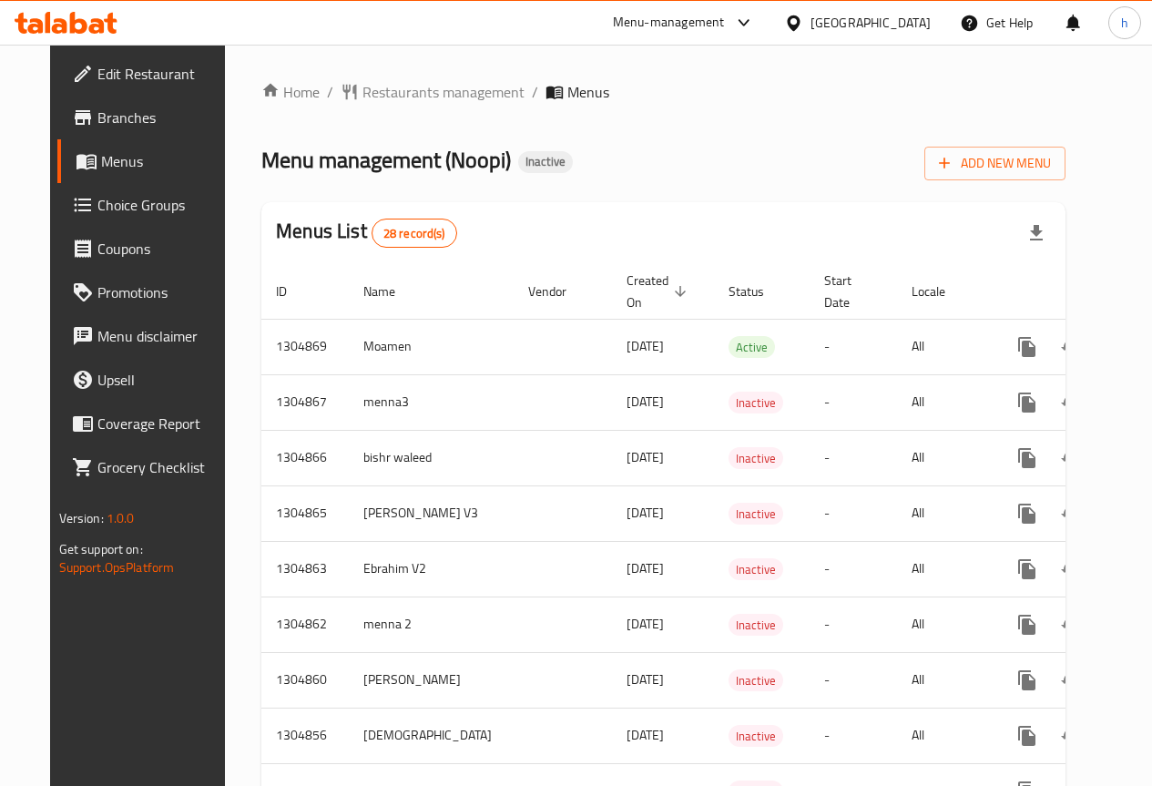
click at [113, 159] on span "Menus" at bounding box center [164, 161] width 127 height 22
click at [1043, 169] on span "Add New Menu" at bounding box center [995, 163] width 112 height 23
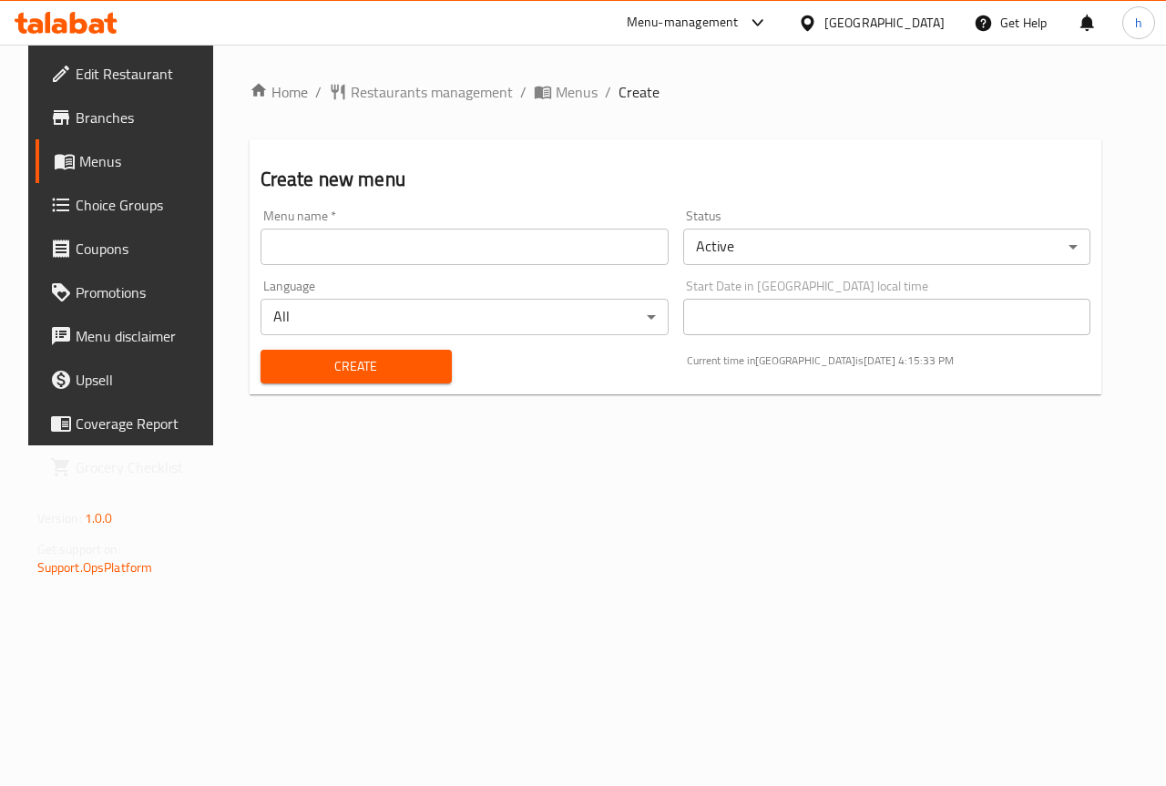
click at [356, 233] on input "text" at bounding box center [465, 247] width 408 height 36
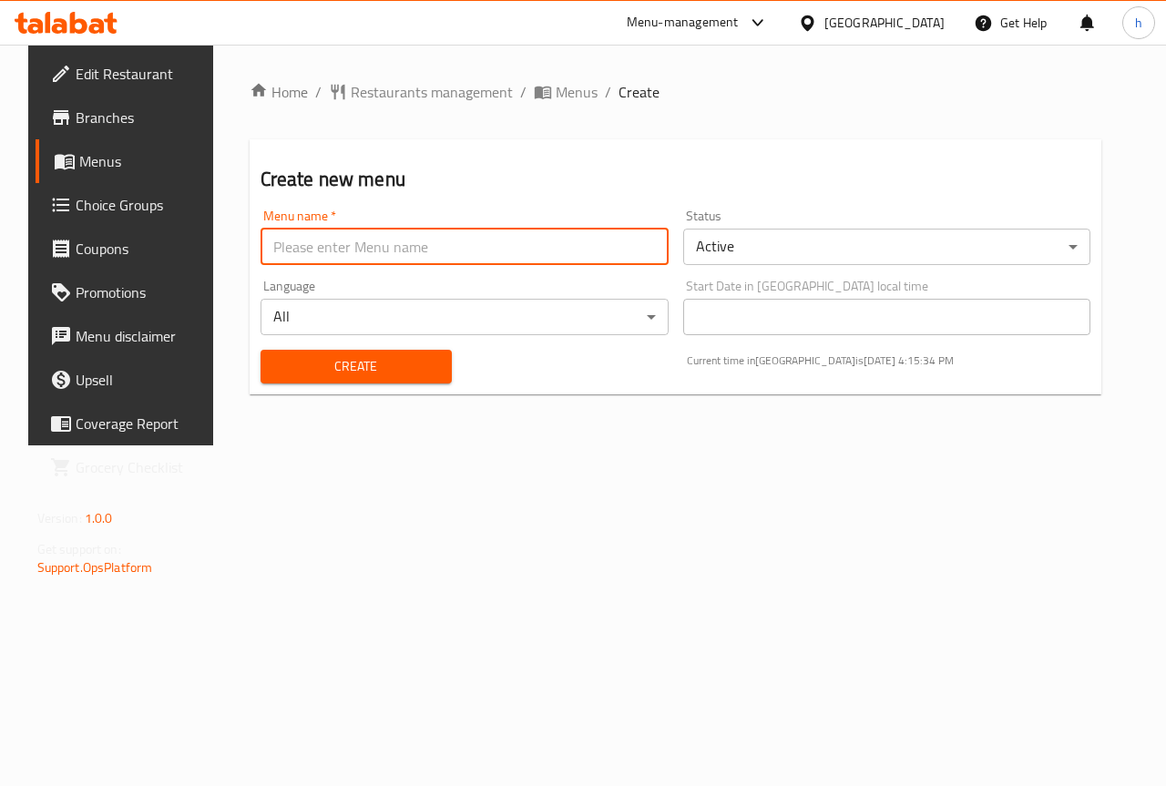
type input "[PERSON_NAME]"
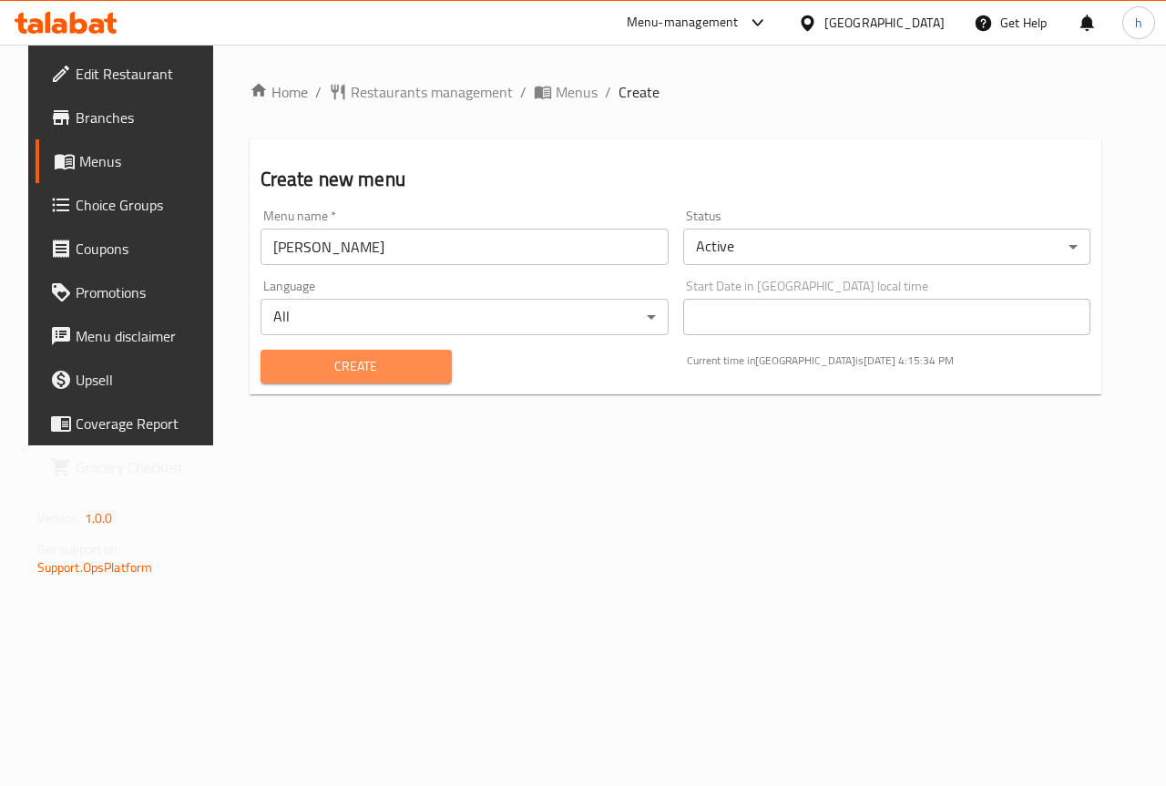
click at [383, 371] on span "Create" at bounding box center [356, 366] width 162 height 23
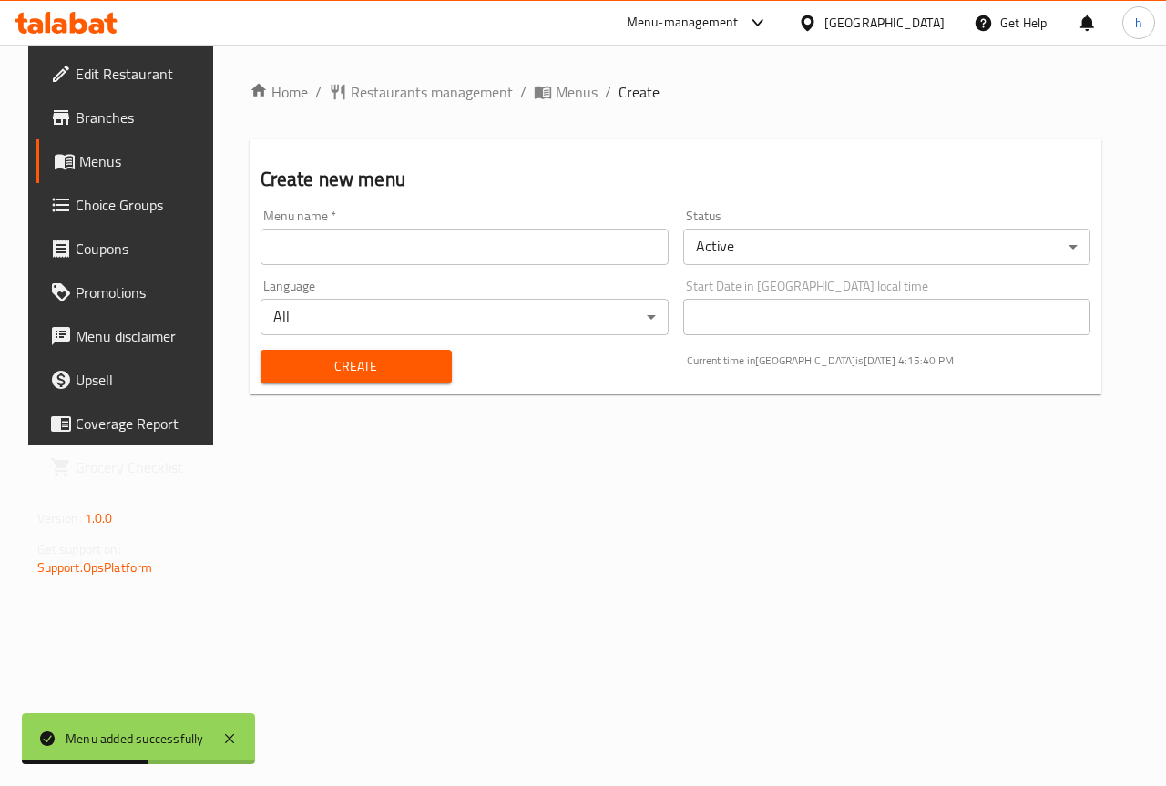
click at [87, 170] on span "Menus" at bounding box center [143, 161] width 129 height 22
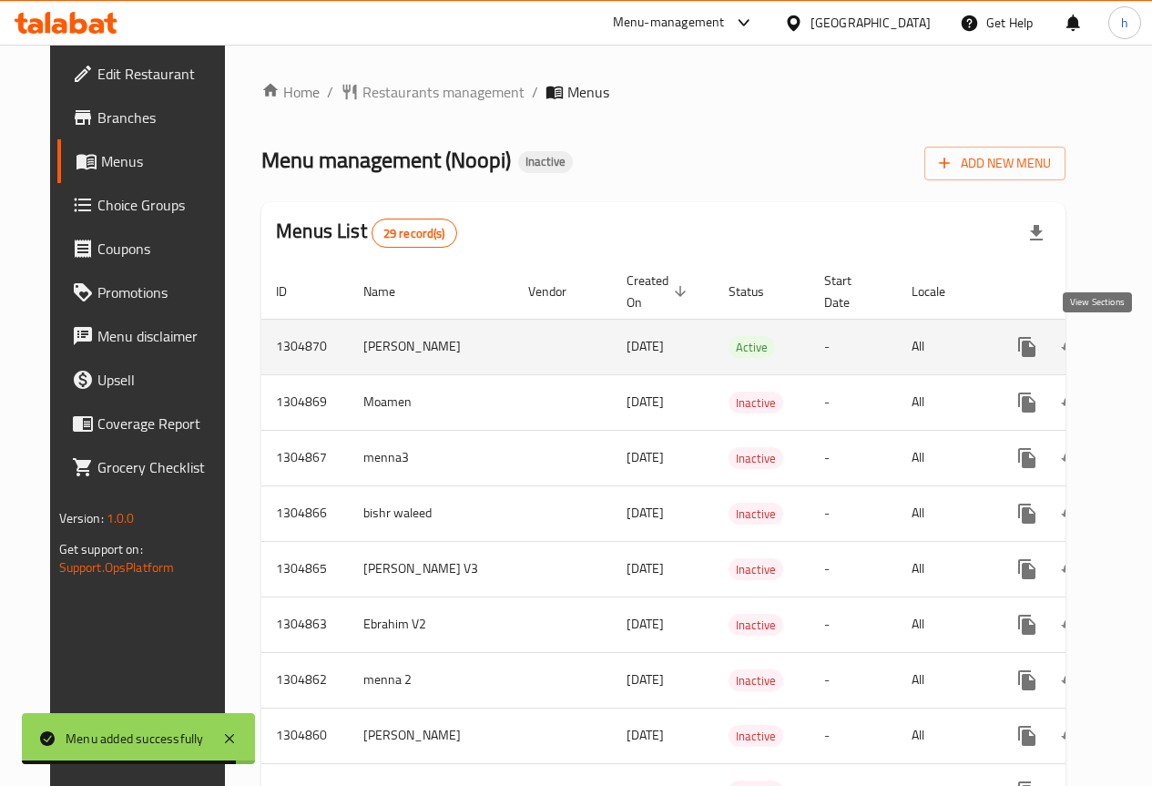
click at [1151, 345] on icon "enhanced table" at bounding box center [1159, 347] width 16 height 16
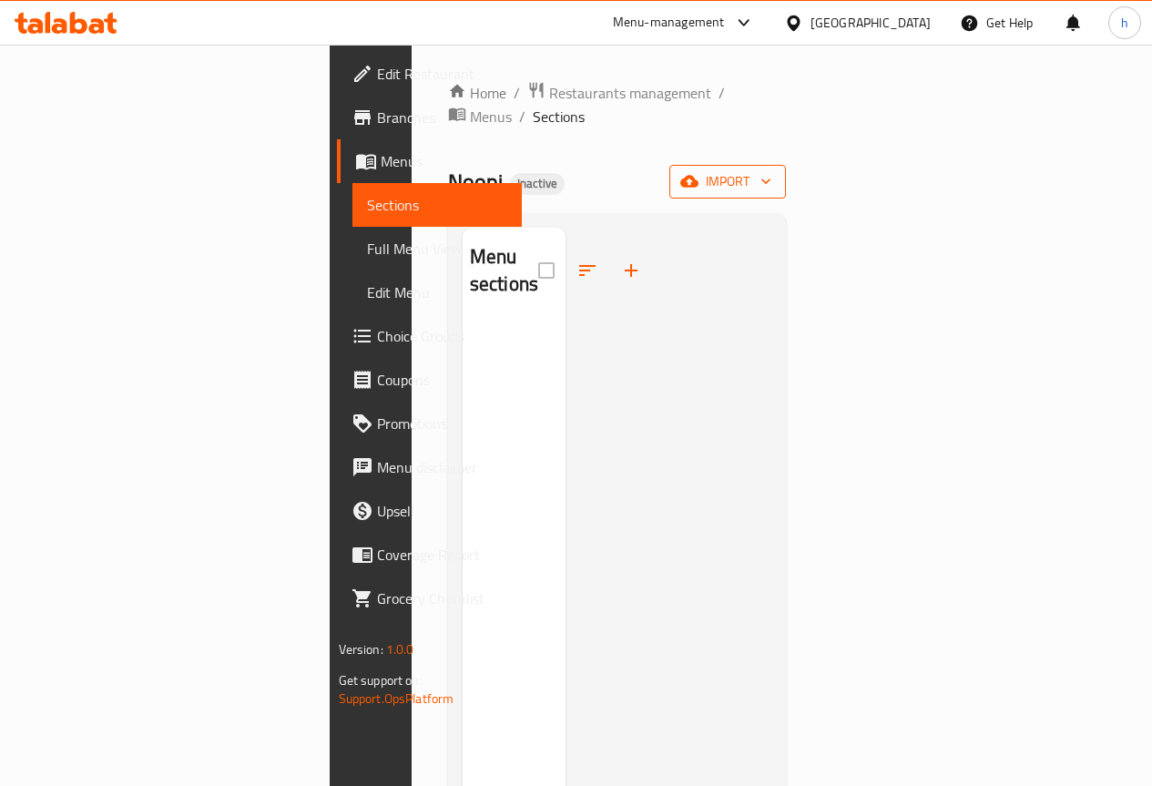
click at [786, 173] on button "import" at bounding box center [728, 182] width 117 height 34
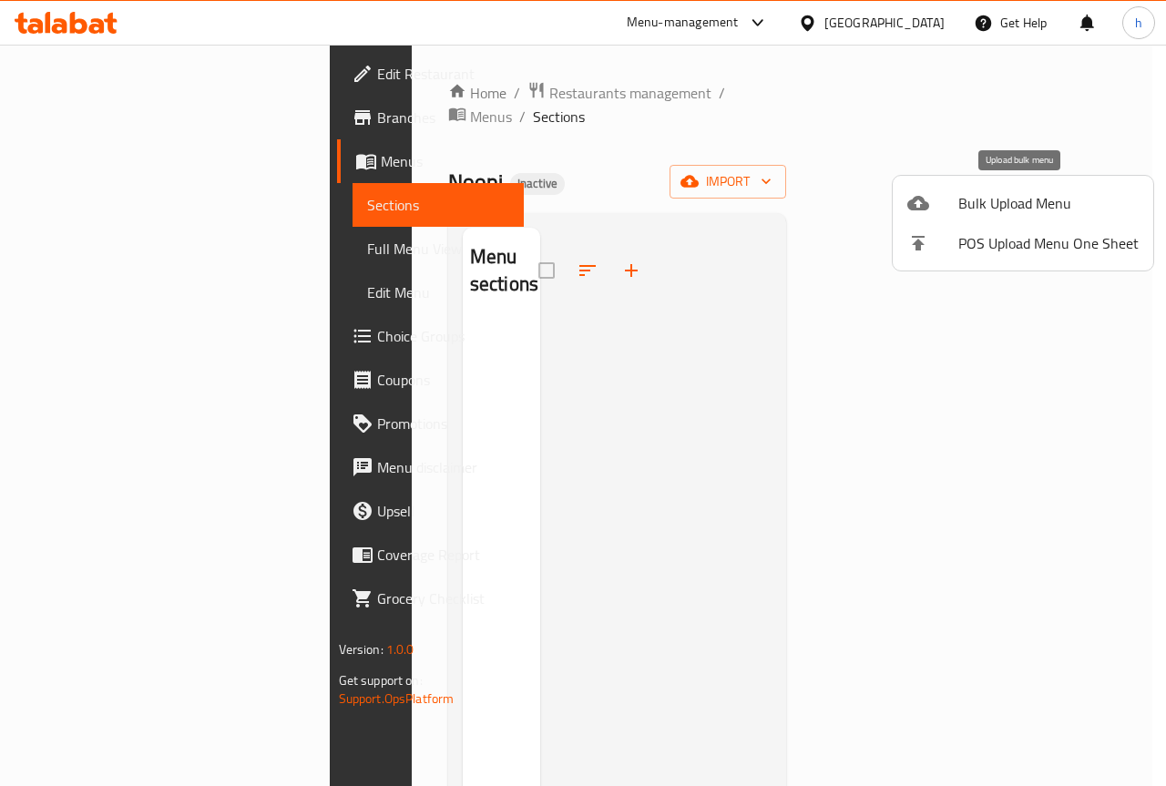
click at [1034, 192] on span "Bulk Upload Menu" at bounding box center [1048, 203] width 180 height 22
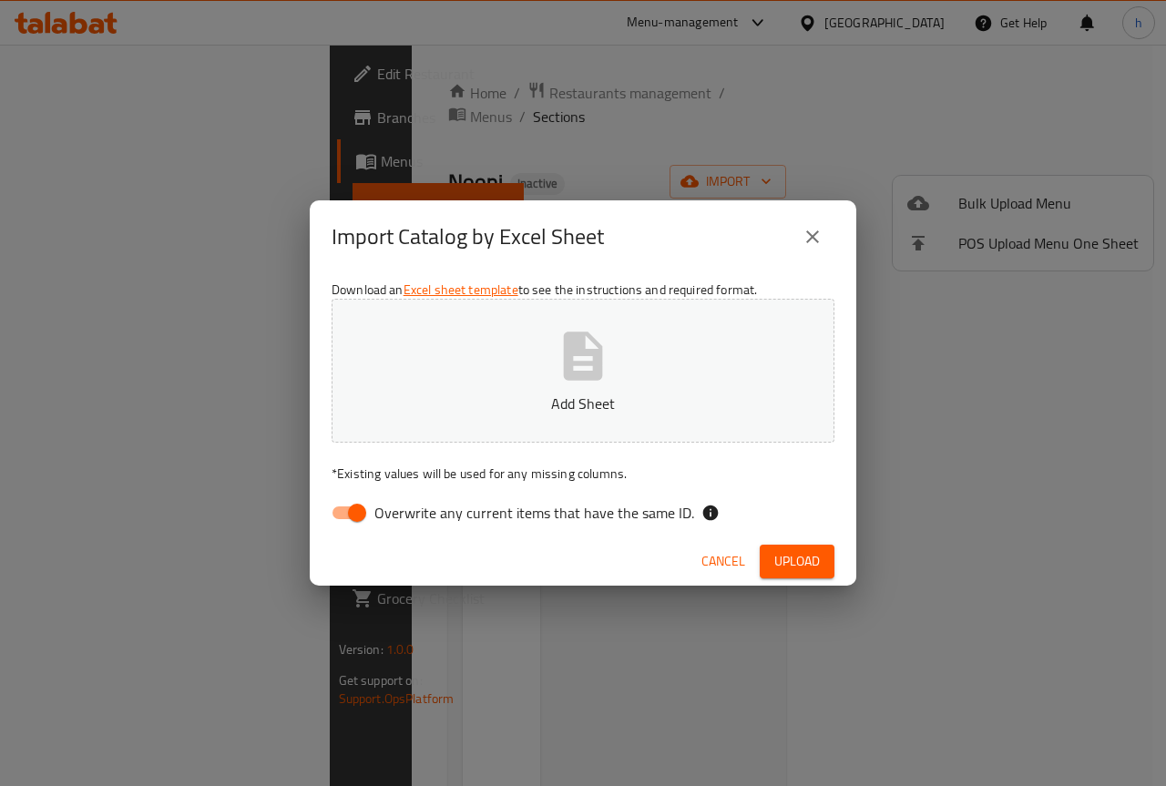
click at [545, 520] on span "Overwrite any current items that have the same ID." at bounding box center [534, 513] width 320 height 22
click at [409, 520] on input "Overwrite any current items that have the same ID." at bounding box center [357, 513] width 104 height 35
checkbox input "false"
click at [640, 328] on button "Add Sheet" at bounding box center [583, 371] width 503 height 144
click at [815, 567] on span "Upload" at bounding box center [797, 561] width 46 height 23
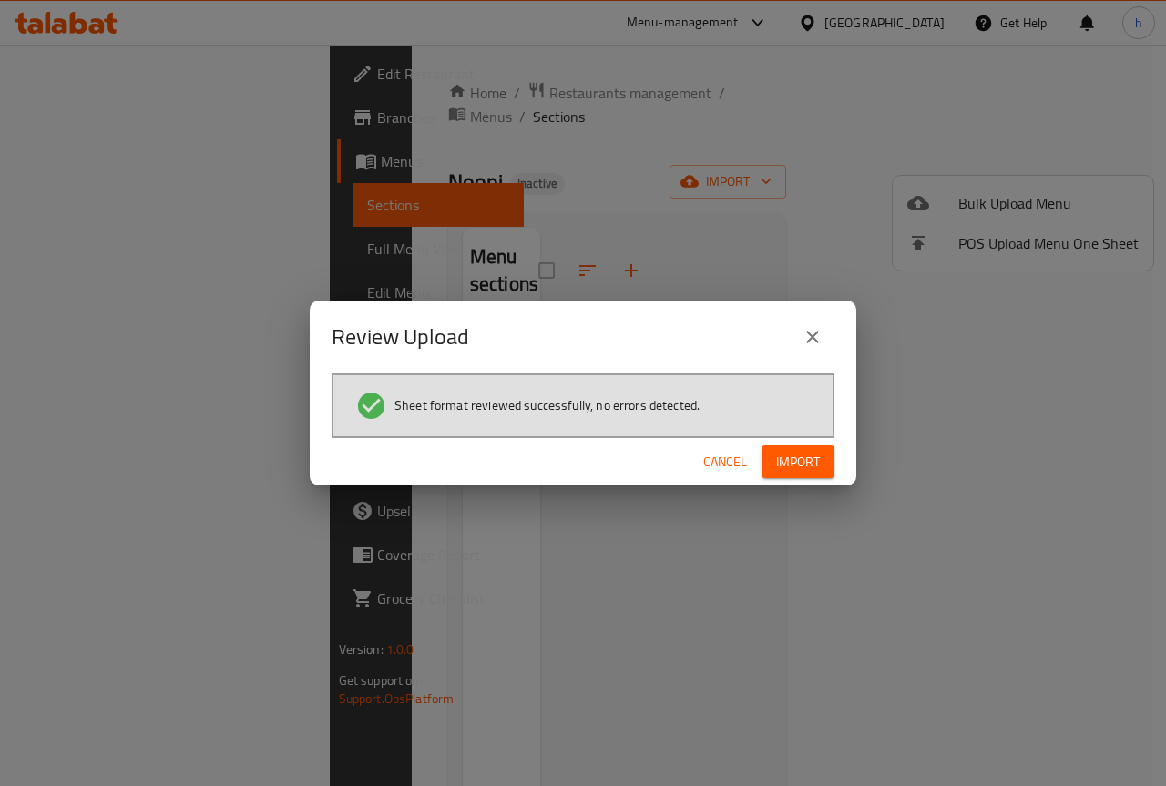
click at [804, 466] on span "Import" at bounding box center [798, 462] width 44 height 23
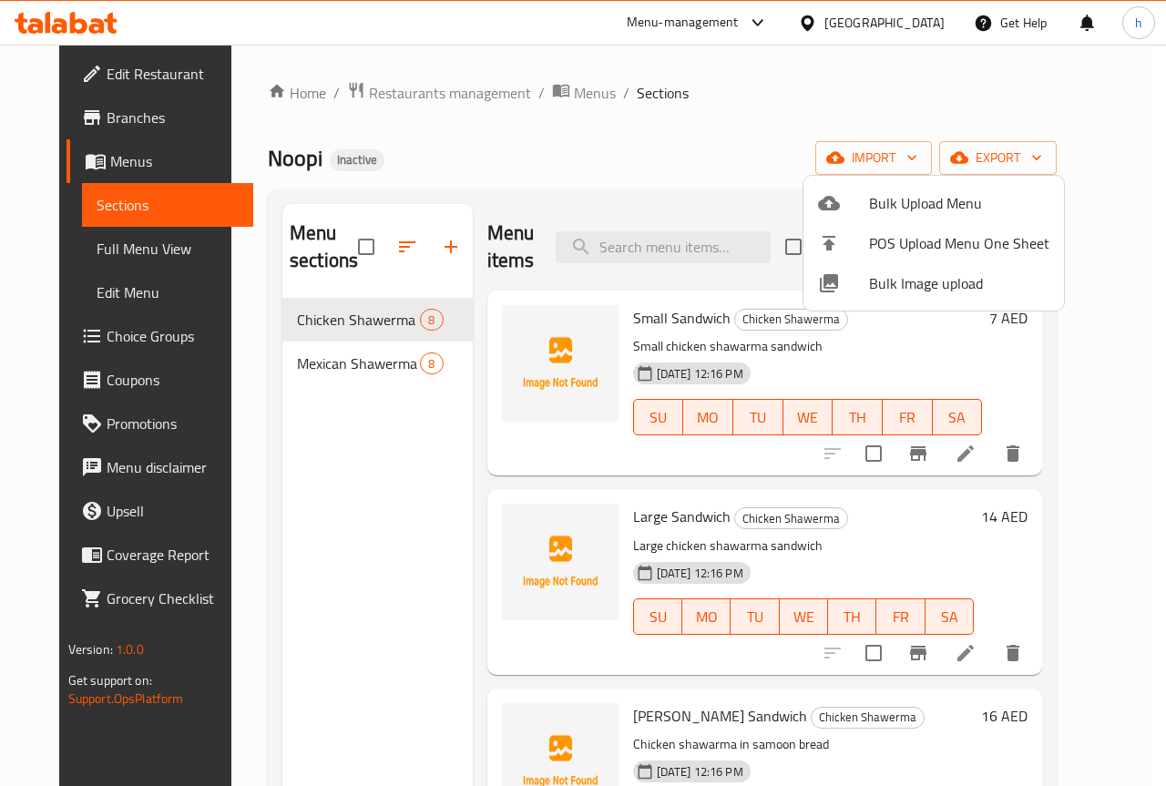
click at [351, 366] on div at bounding box center [583, 393] width 1166 height 786
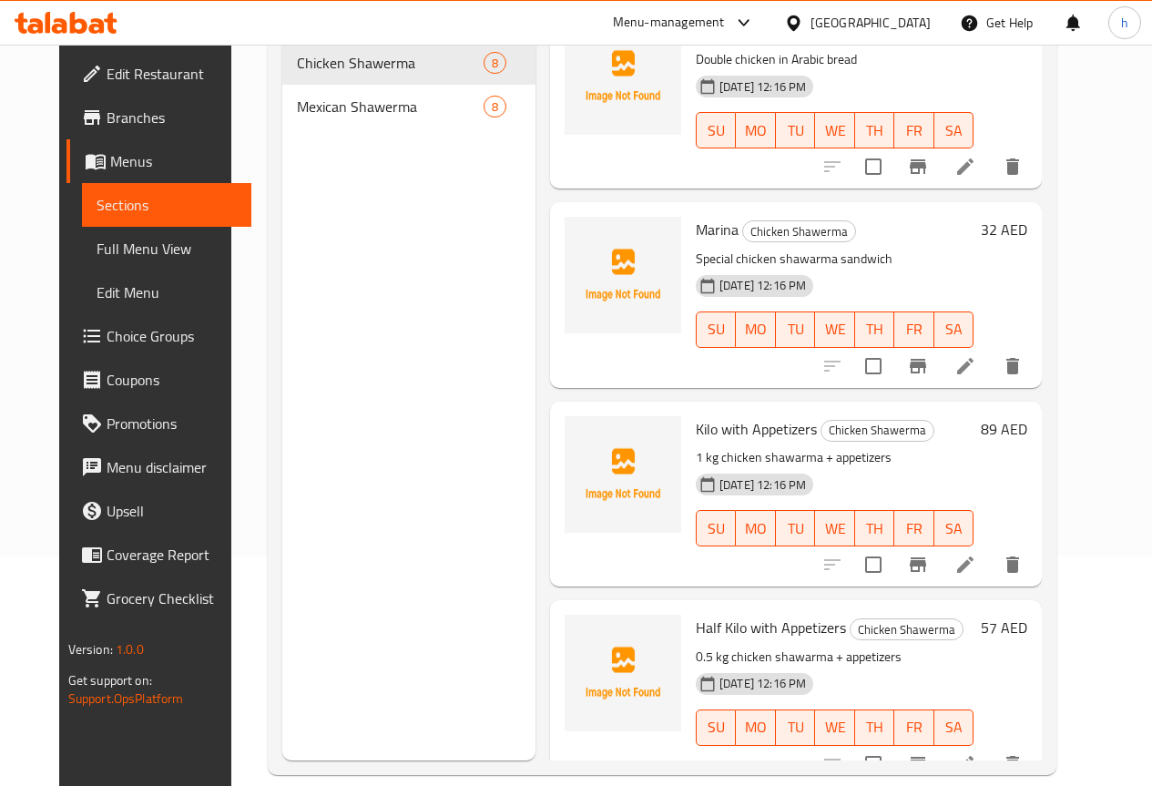
scroll to position [255, 0]
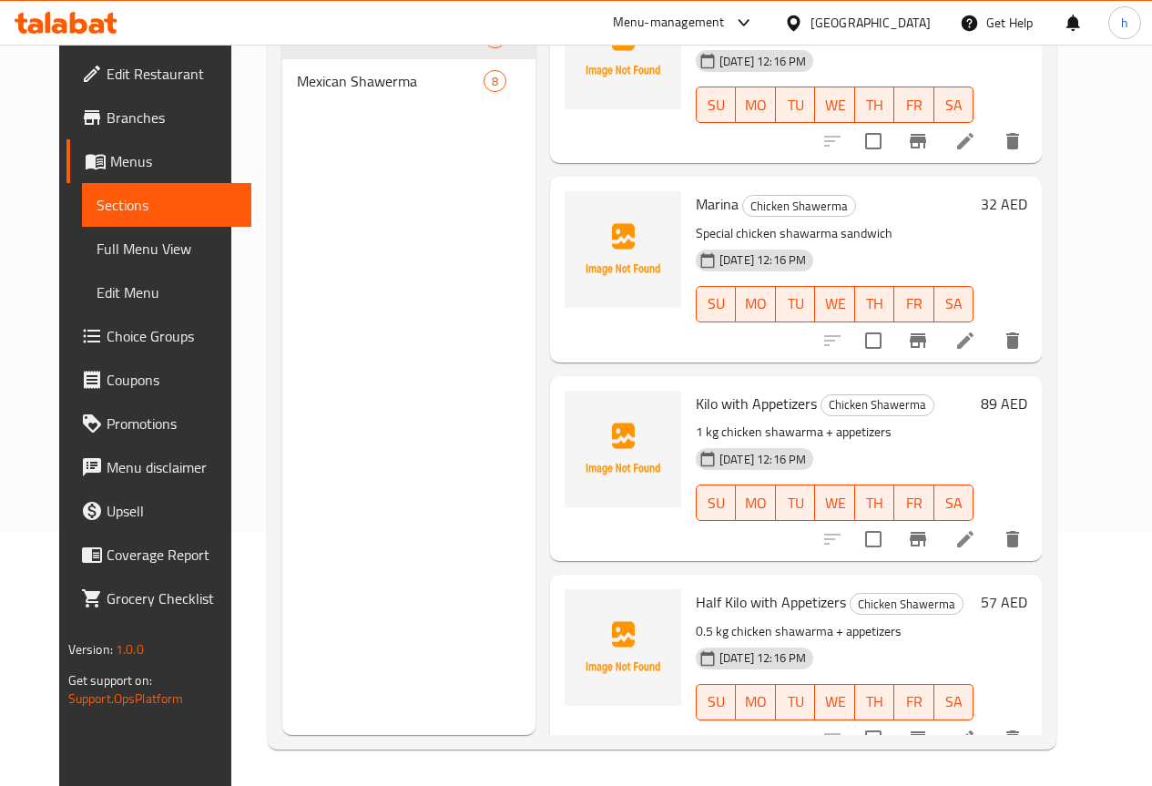
click at [111, 331] on span "Choice Groups" at bounding box center [172, 336] width 130 height 22
